Goal: Task Accomplishment & Management: Use online tool/utility

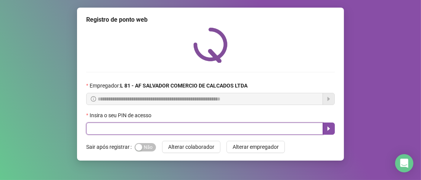
drag, startPoint x: 155, startPoint y: 129, endPoint x: 233, endPoint y: 107, distance: 80.4
click at [163, 124] on input "text" at bounding box center [204, 129] width 237 height 12
type input "*****"
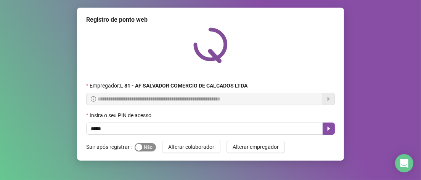
click at [151, 148] on span "Sim Não" at bounding box center [145, 147] width 21 height 8
click at [330, 132] on button "button" at bounding box center [328, 129] width 12 height 12
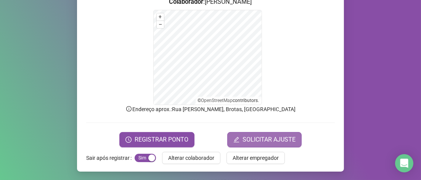
scroll to position [114, 0]
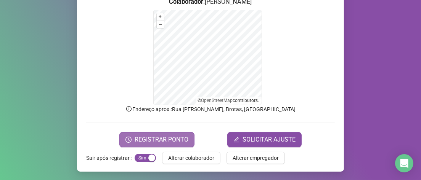
click at [141, 143] on span "REGISTRAR PONTO" at bounding box center [162, 139] width 54 height 9
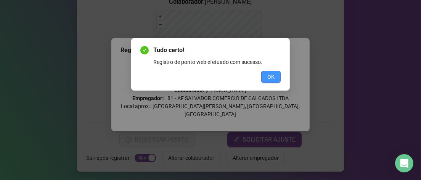
click at [269, 73] on span "OK" at bounding box center [270, 77] width 7 height 8
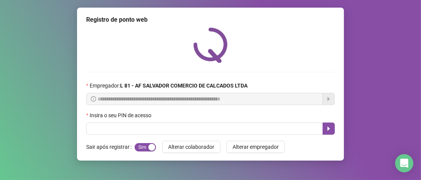
scroll to position [0, 0]
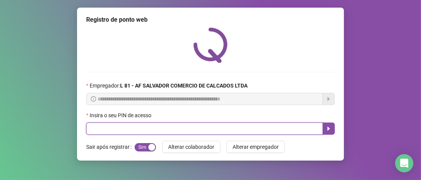
click at [159, 131] on input "text" at bounding box center [204, 129] width 237 height 12
type input "*****"
click at [328, 128] on icon "caret-right" at bounding box center [328, 129] width 3 height 4
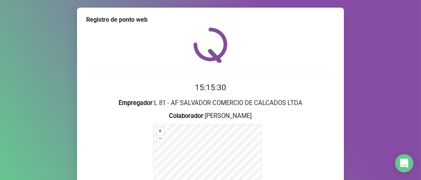
scroll to position [114, 0]
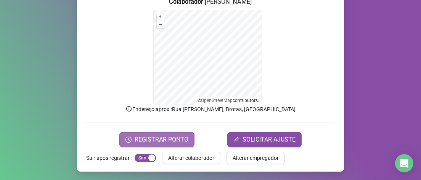
click at [167, 145] on button "REGISTRAR PONTO" at bounding box center [156, 139] width 75 height 15
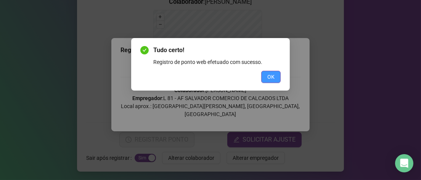
click at [270, 80] on span "OK" at bounding box center [270, 77] width 7 height 8
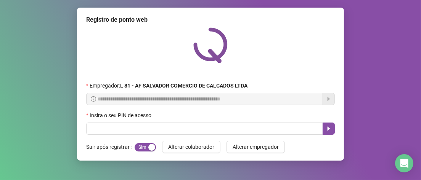
scroll to position [0, 0]
